Goal: Check status

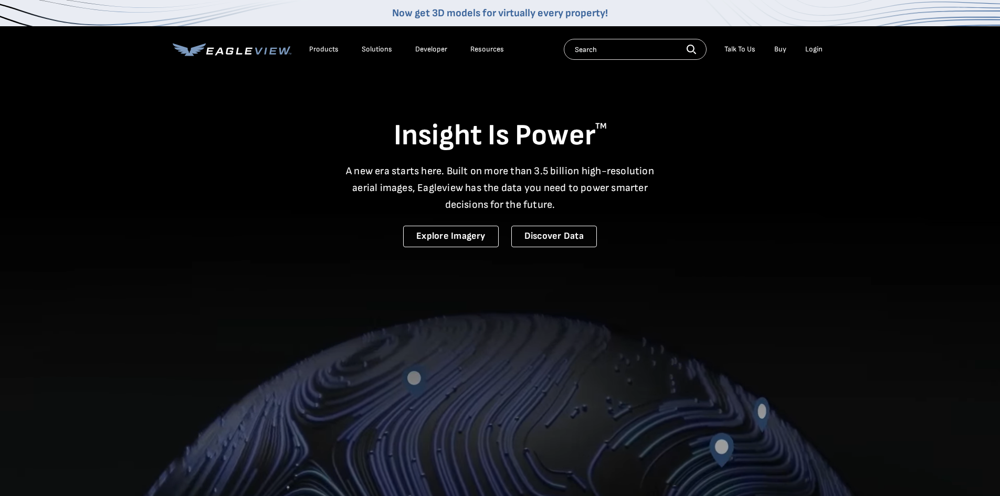
click at [810, 49] on div "Login" at bounding box center [813, 49] width 17 height 9
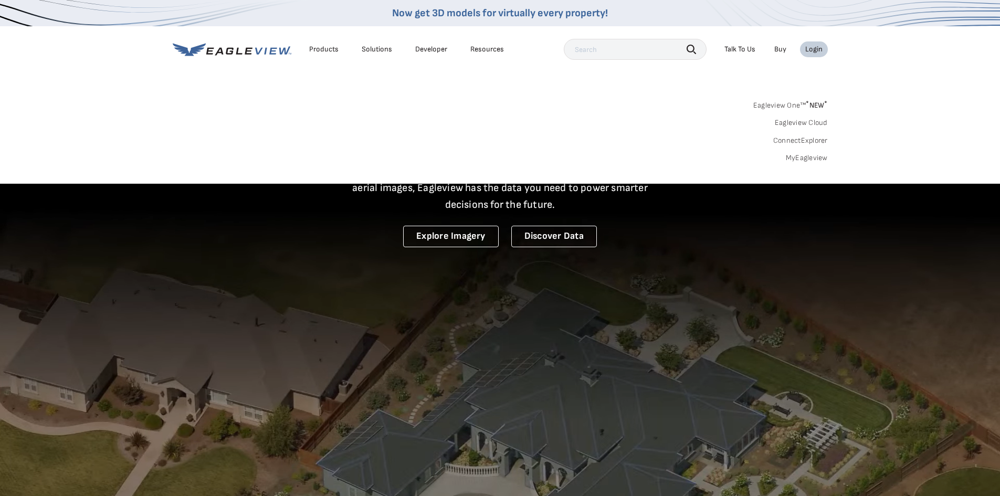
click at [816, 155] on link "MyEagleview" at bounding box center [807, 157] width 42 height 9
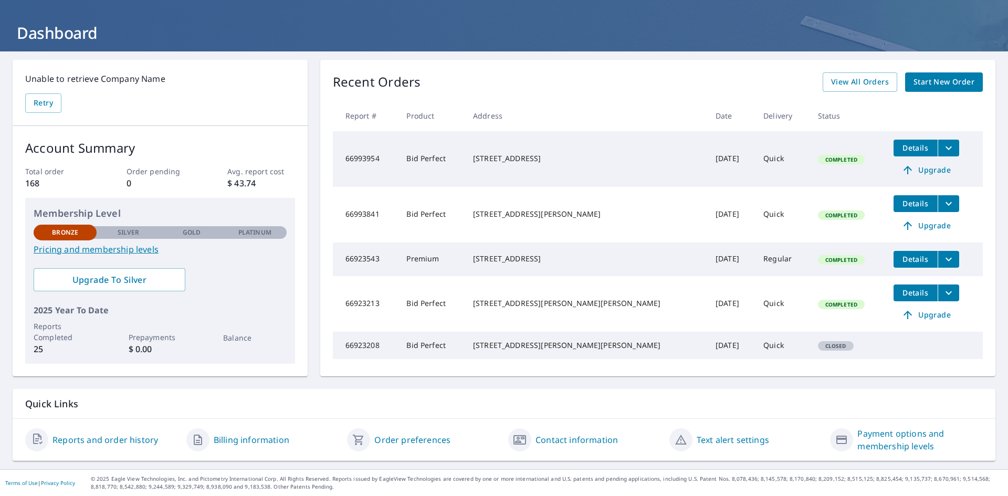
scroll to position [56, 0]
click at [863, 76] on span "View All Orders" at bounding box center [860, 82] width 58 height 13
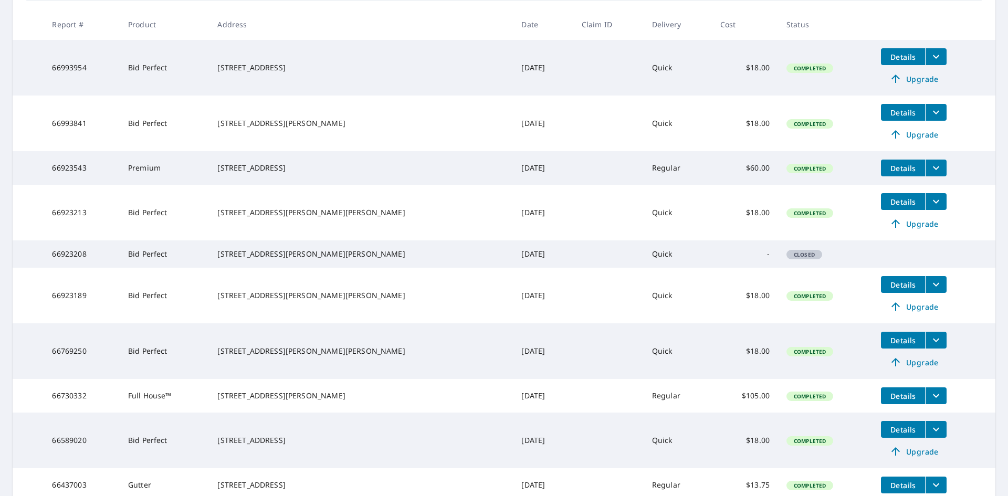
scroll to position [213, 0]
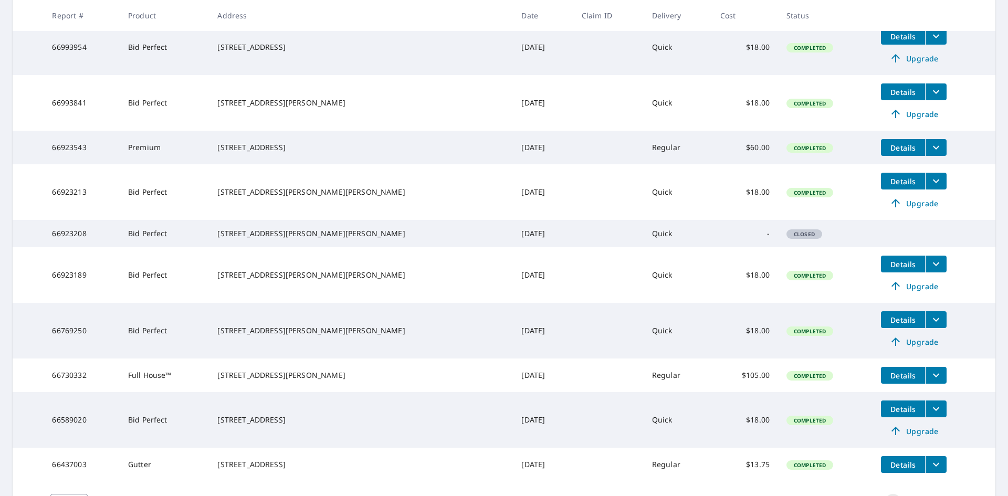
click at [930, 270] on icon "filesDropdownBtn-66923189" at bounding box center [936, 264] width 13 height 13
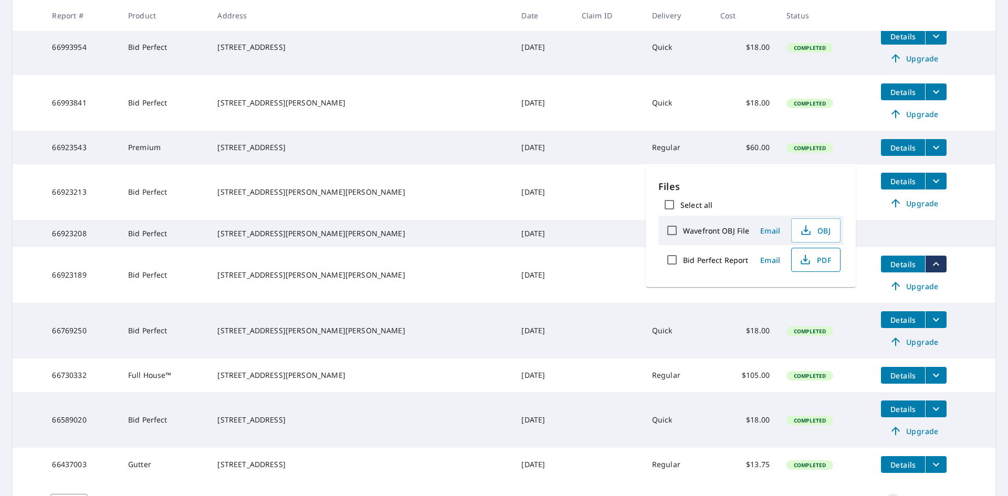
click at [816, 261] on span "PDF" at bounding box center [815, 260] width 34 height 13
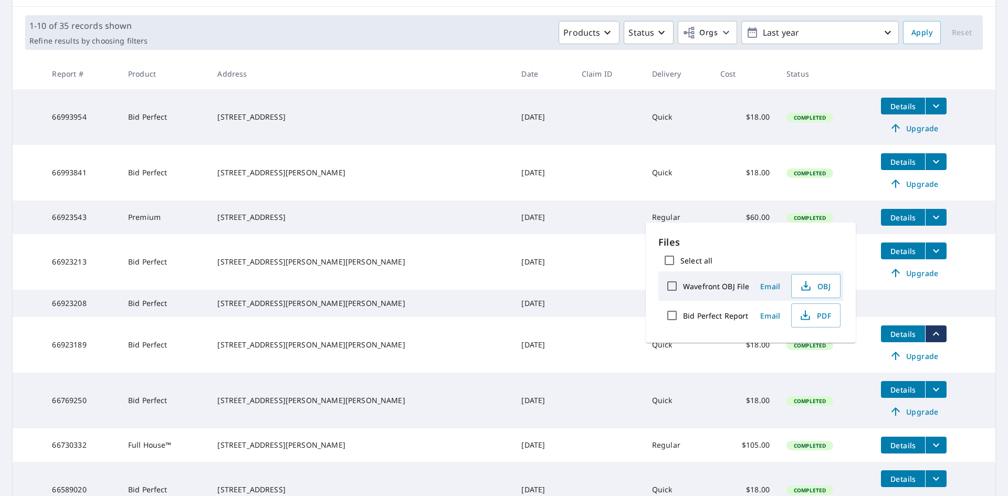
scroll to position [157, 0]
